Goal: Find specific page/section

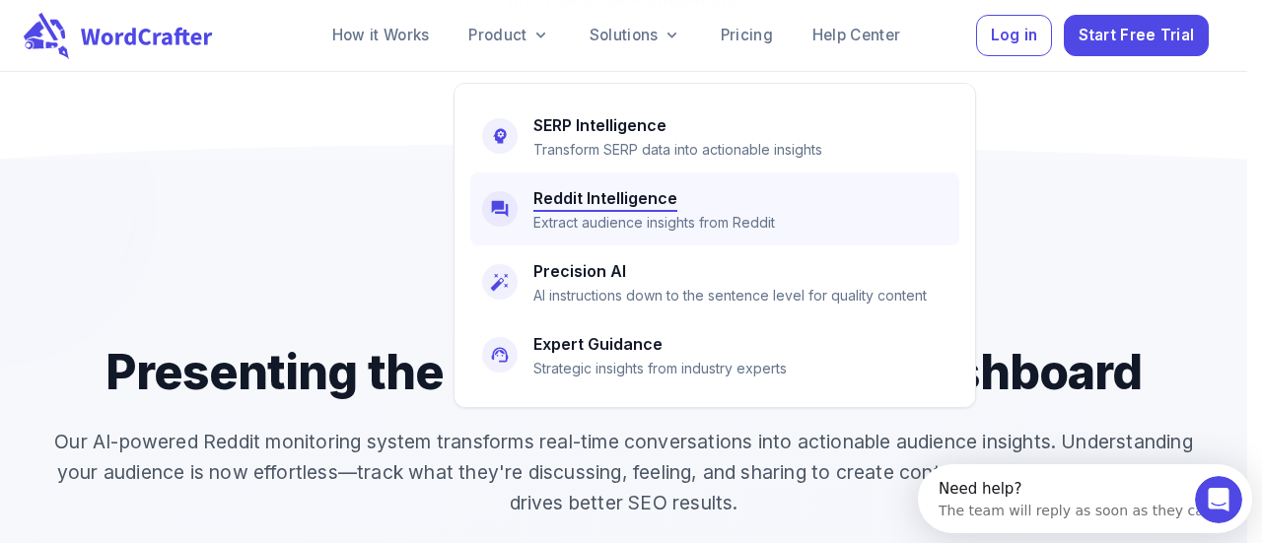
click at [615, 184] on h6 "Reddit Intelligence" at bounding box center [605, 198] width 144 height 28
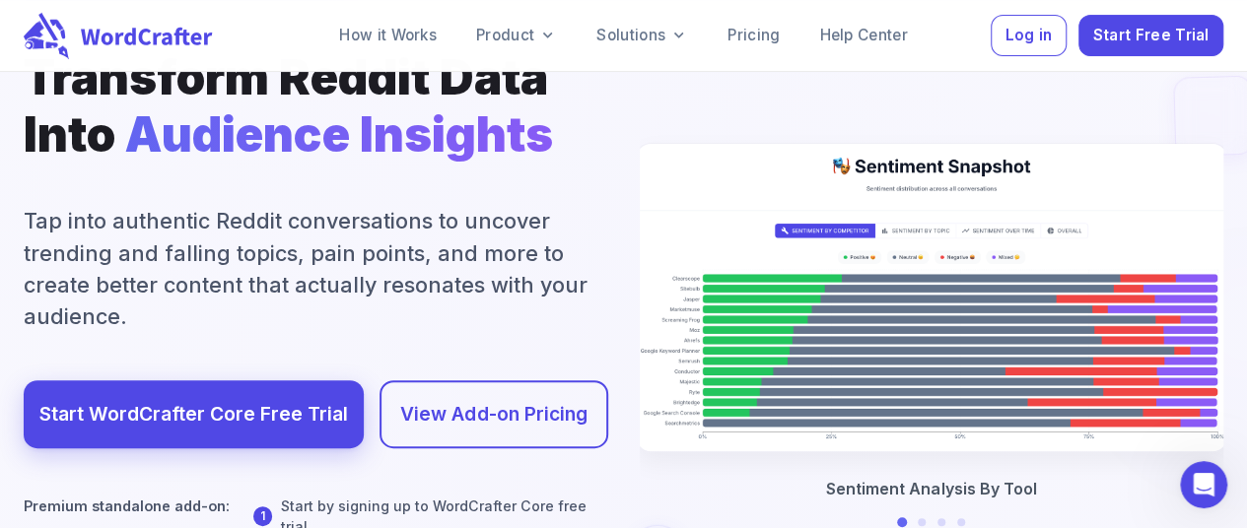
scroll to position [164, 0]
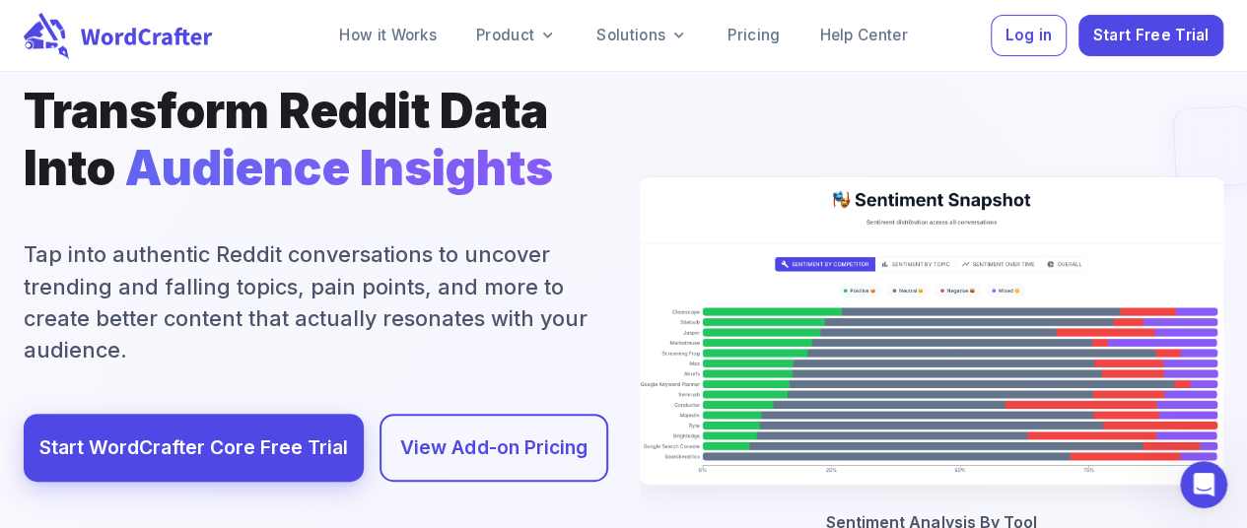
click at [326, 263] on div at bounding box center [624, 525] width 2494 height 2322
click at [217, 245] on div at bounding box center [624, 525] width 2494 height 2322
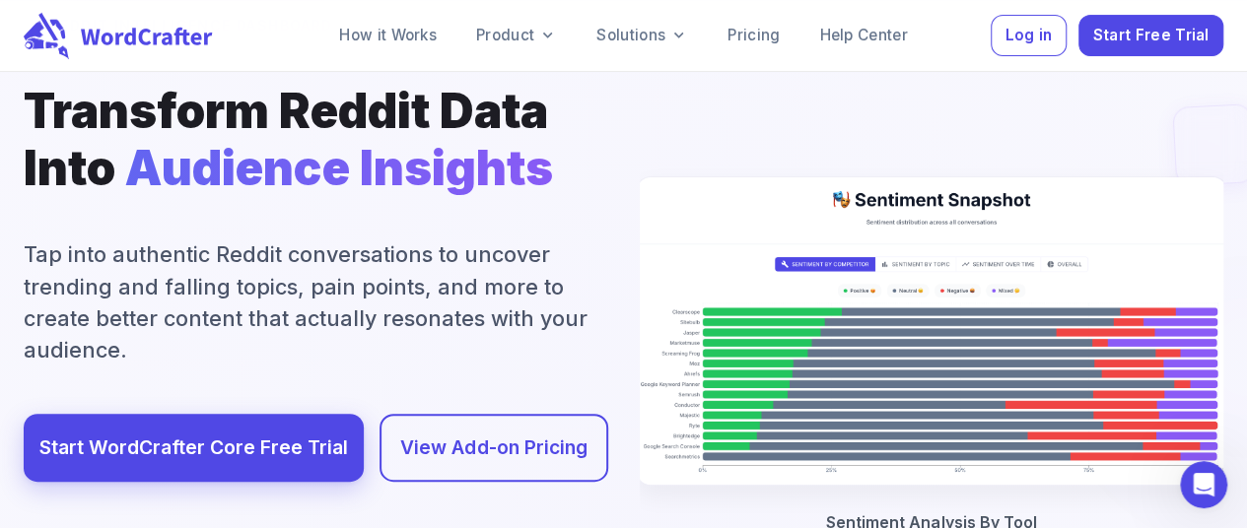
click at [217, 245] on div at bounding box center [624, 525] width 2494 height 2322
click at [495, 266] on div at bounding box center [624, 525] width 2494 height 2322
click at [311, 269] on div at bounding box center [624, 525] width 2494 height 2322
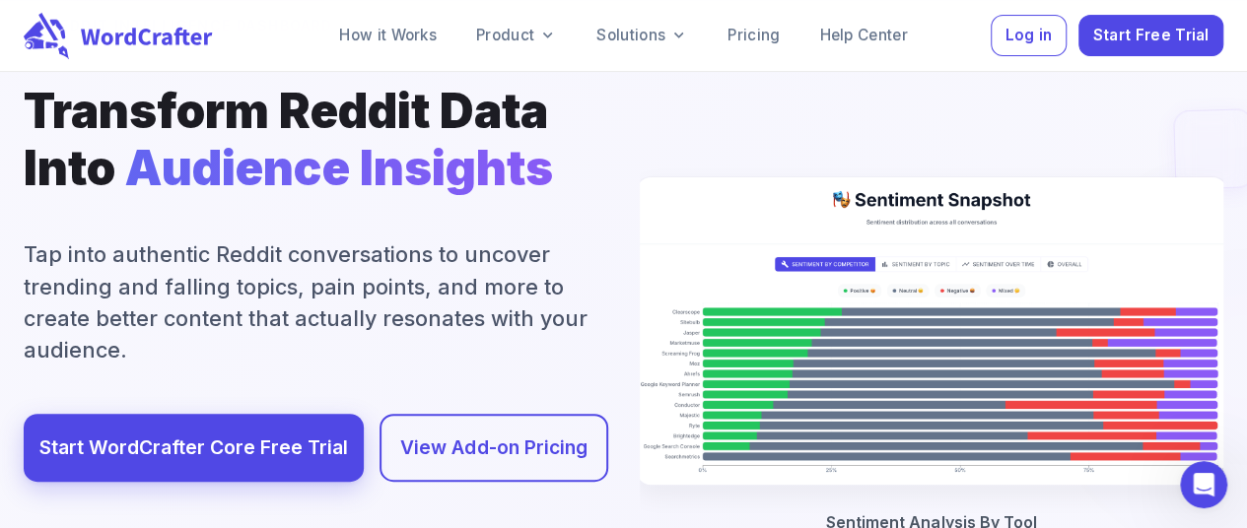
click at [311, 269] on div at bounding box center [624, 525] width 2494 height 2322
click at [221, 263] on div at bounding box center [624, 525] width 2494 height 2322
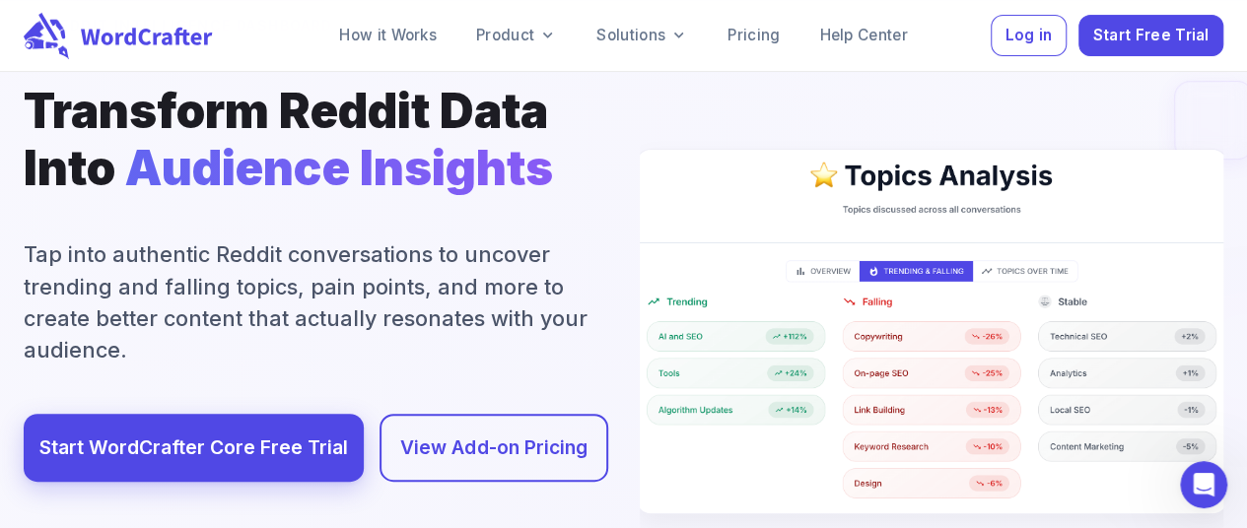
click at [125, 247] on div at bounding box center [624, 525] width 2494 height 2322
click at [87, 245] on div at bounding box center [624, 525] width 2494 height 2322
click at [280, 250] on div at bounding box center [624, 525] width 2494 height 2322
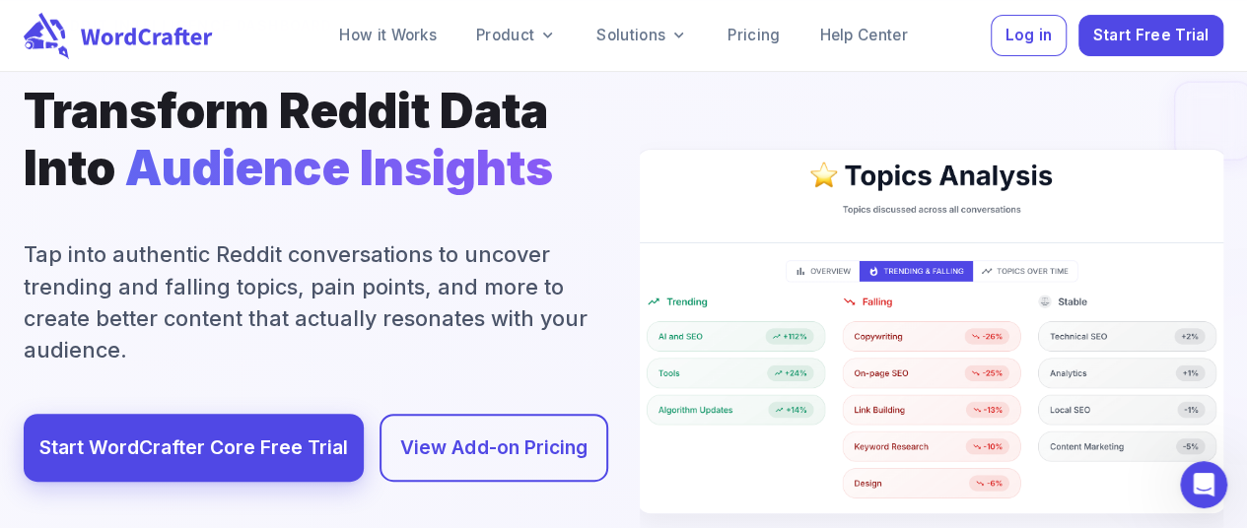
drag, startPoint x: 282, startPoint y: 249, endPoint x: 203, endPoint y: 249, distance: 78.9
click at [203, 249] on div at bounding box center [624, 525] width 2494 height 2322
click at [284, 256] on div at bounding box center [624, 525] width 2494 height 2322
drag, startPoint x: 284, startPoint y: 256, endPoint x: 190, endPoint y: 253, distance: 93.7
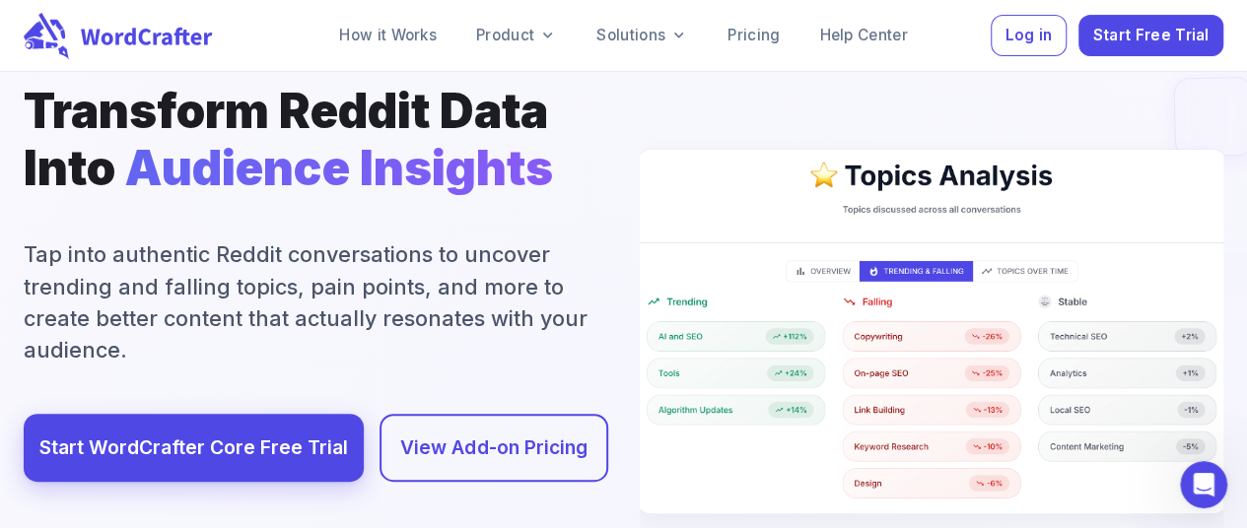
click at [190, 253] on div at bounding box center [624, 525] width 2494 height 2322
click at [274, 253] on div at bounding box center [624, 525] width 2494 height 2322
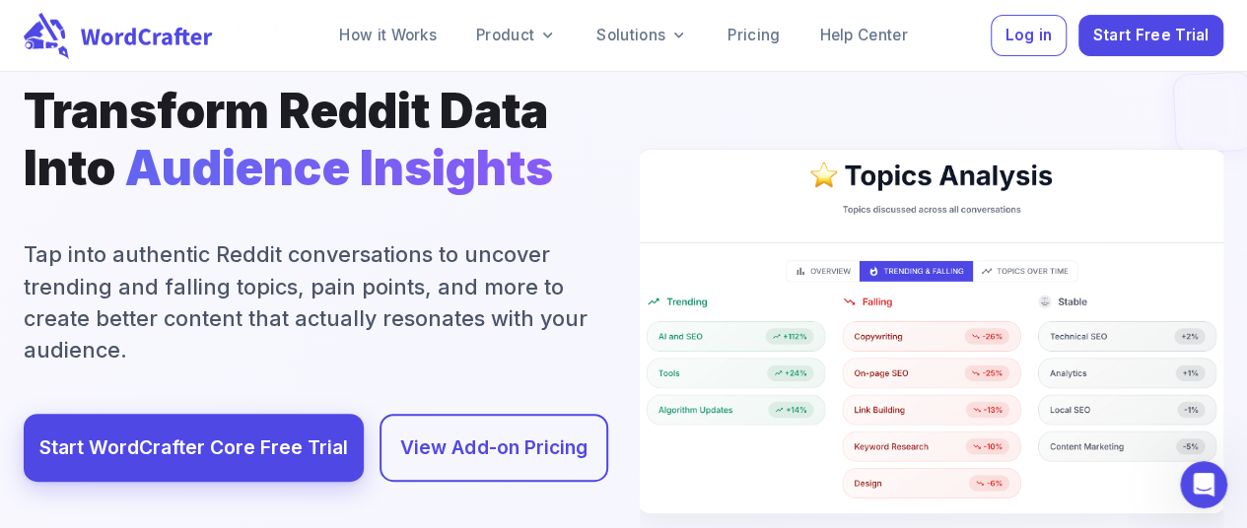
click at [265, 253] on div at bounding box center [624, 525] width 2494 height 2322
click at [264, 253] on div at bounding box center [624, 525] width 2494 height 2322
click at [236, 253] on div at bounding box center [624, 525] width 2494 height 2322
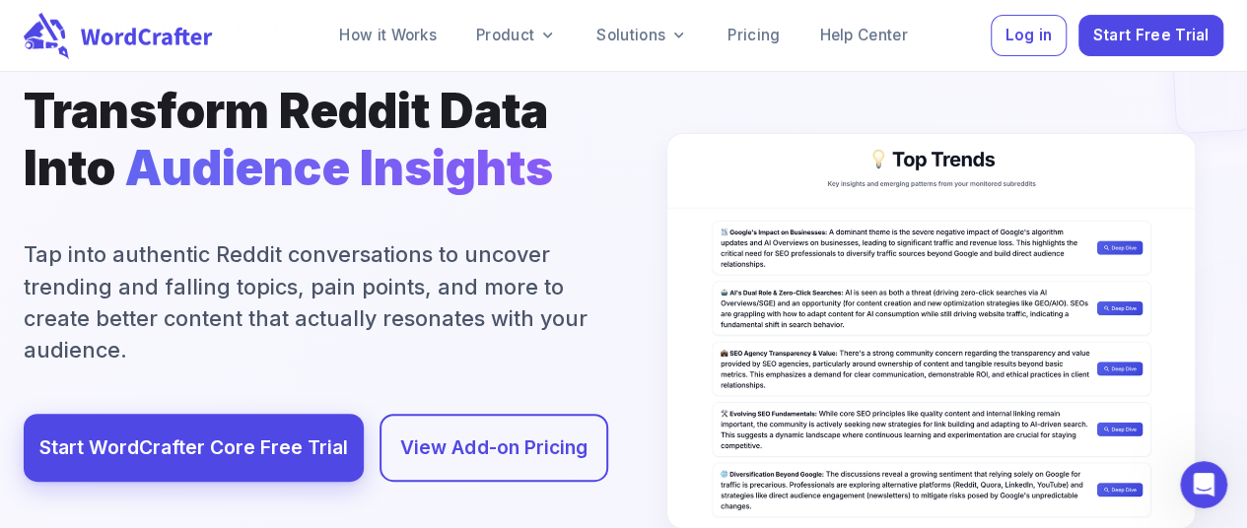
click at [284, 255] on div at bounding box center [624, 525] width 2494 height 2322
drag, startPoint x: 282, startPoint y: 255, endPoint x: 231, endPoint y: 245, distance: 52.2
click at [231, 245] on div at bounding box center [624, 525] width 2494 height 2322
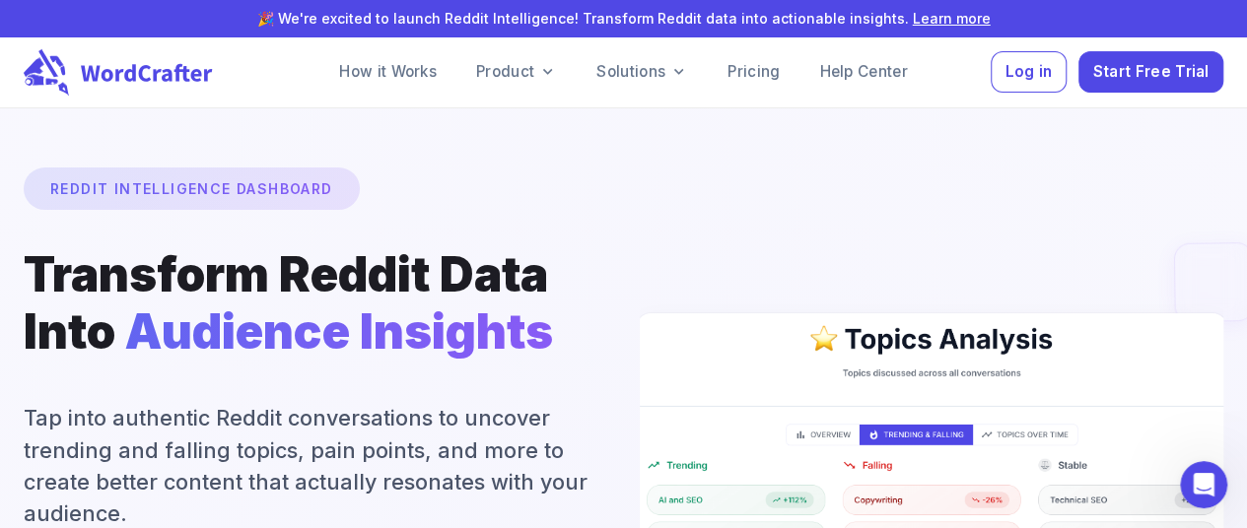
drag, startPoint x: 103, startPoint y: 438, endPoint x: 142, endPoint y: 437, distance: 39.4
drag, startPoint x: 209, startPoint y: 437, endPoint x: 132, endPoint y: 427, distance: 77.5
